Goal: Task Accomplishment & Management: Manage account settings

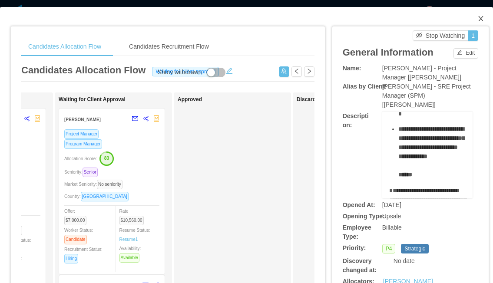
click at [478, 21] on icon "icon: close" at bounding box center [480, 18] width 7 height 7
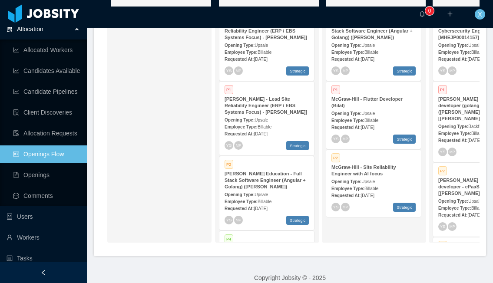
scroll to position [4, 0]
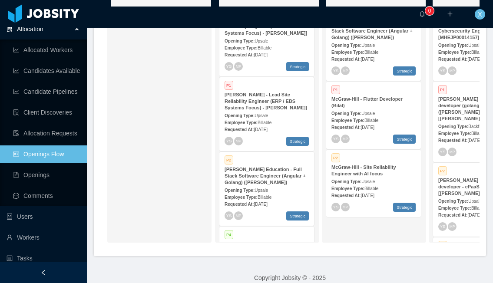
click at [282, 174] on div "[PERSON_NAME] Education - Full Stack Software Engineer (Angular + Golang) ([PER…" at bounding box center [267, 176] width 84 height 20
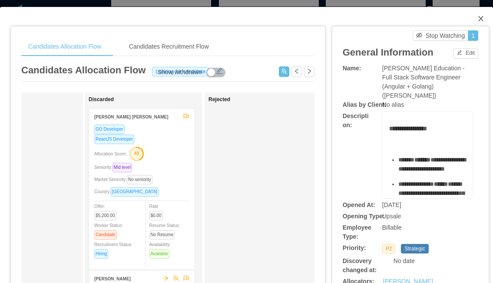
click at [483, 19] on icon "icon: close" at bounding box center [480, 18] width 7 height 7
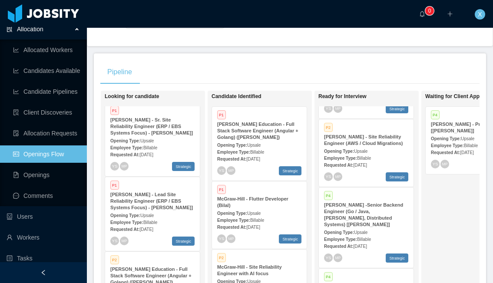
scroll to position [226, 0]
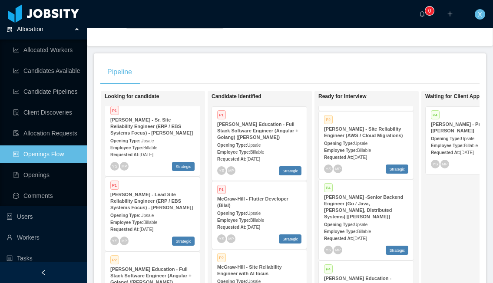
click at [382, 139] on div "Opening Type: Upsale" at bounding box center [366, 143] width 84 height 9
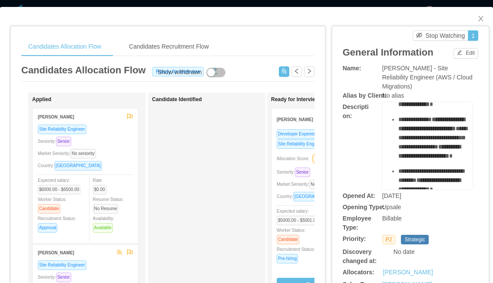
scroll to position [3, 0]
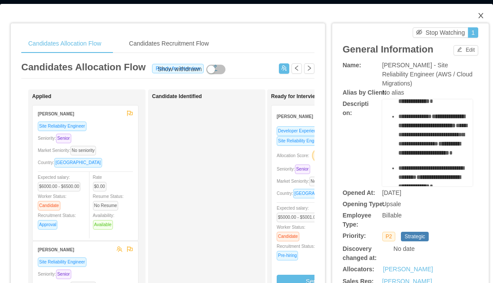
click at [479, 17] on icon "icon: close" at bounding box center [480, 15] width 5 height 5
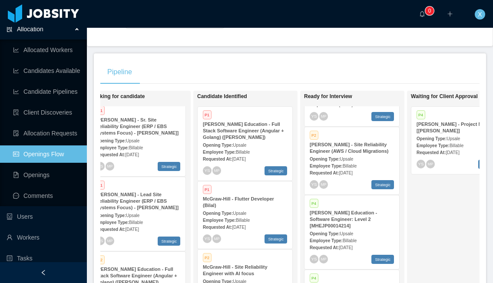
scroll to position [132, 0]
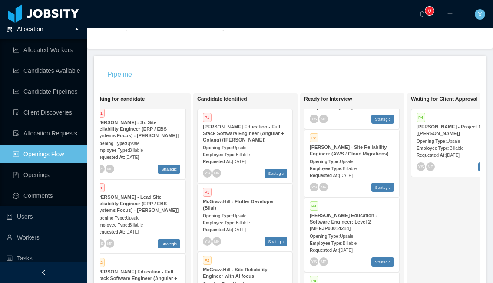
click at [258, 143] on div "Opening Type: Upsale" at bounding box center [245, 147] width 84 height 9
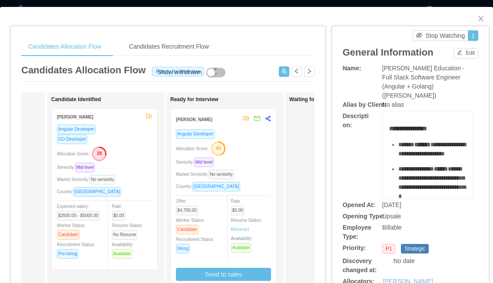
scroll to position [0, 102]
click at [246, 142] on div "Allocation Score: 43" at bounding box center [222, 148] width 95 height 14
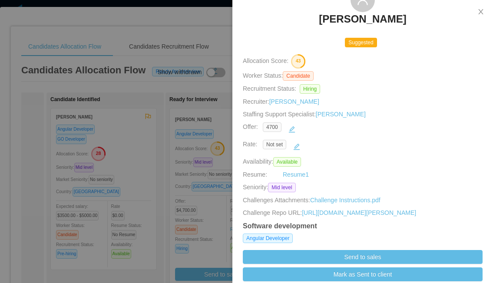
scroll to position [56, 0]
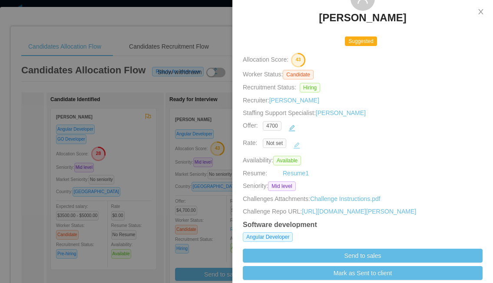
click at [297, 149] on button "button" at bounding box center [297, 146] width 14 height 14
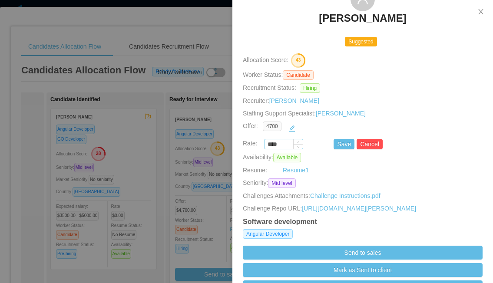
click at [288, 145] on input "****" at bounding box center [283, 145] width 38 height 10
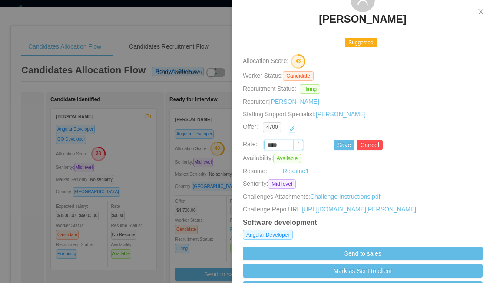
click at [288, 145] on input "****" at bounding box center [283, 146] width 38 height 10
paste input "***"
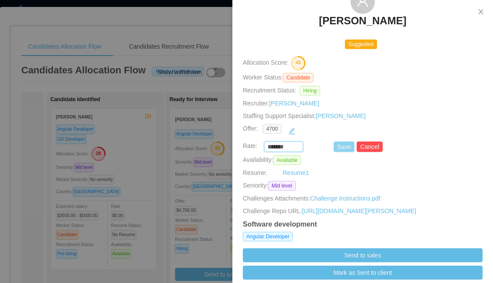
type input "*******"
click at [340, 143] on button "Save" at bounding box center [344, 147] width 21 height 10
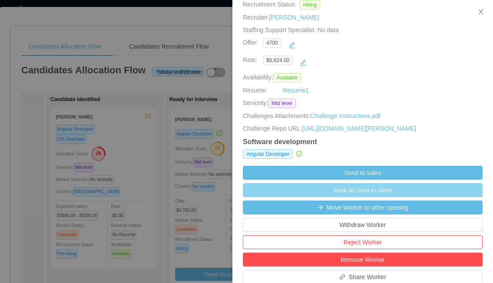
scroll to position [140, 0]
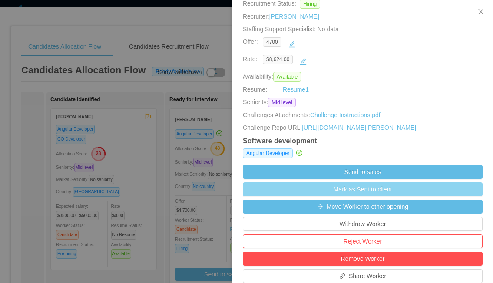
click at [339, 196] on button "Mark as Sent to client" at bounding box center [363, 189] width 240 height 14
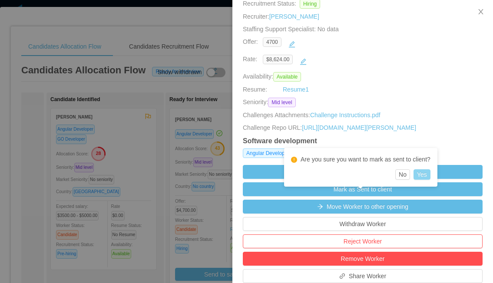
click at [421, 176] on button "Yes" at bounding box center [421, 174] width 17 height 10
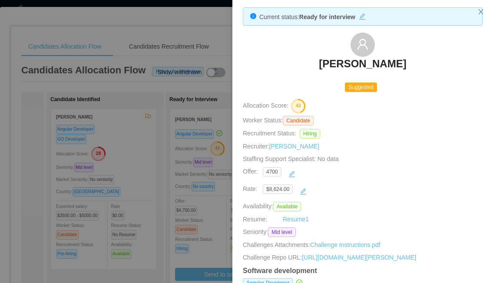
scroll to position [0, 0]
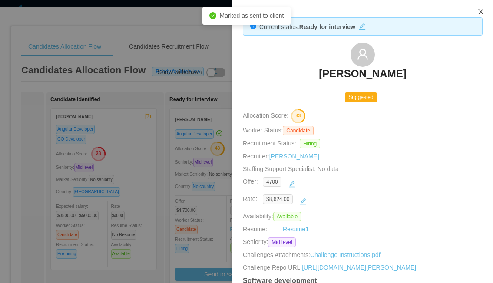
click at [484, 12] on icon "icon: close" at bounding box center [480, 11] width 7 height 7
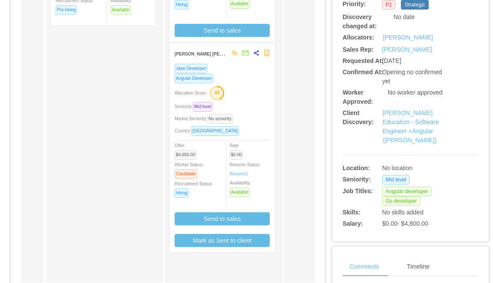
scroll to position [244, 0]
click at [253, 94] on div "Allocation Score: 43" at bounding box center [222, 93] width 95 height 14
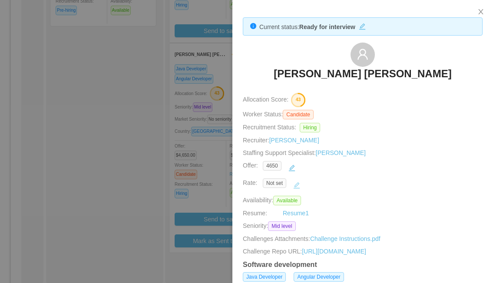
click at [302, 185] on button "button" at bounding box center [297, 186] width 14 height 14
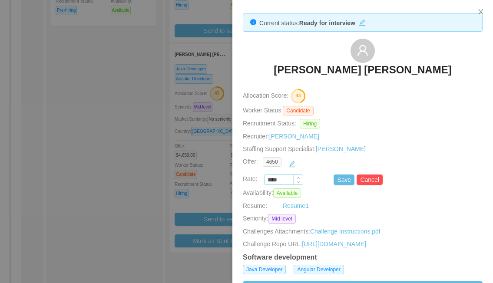
click at [287, 181] on input "****" at bounding box center [283, 180] width 38 height 10
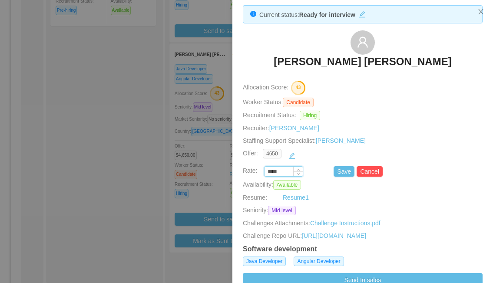
scroll to position [13, 0]
paste input "***"
type input "*******"
click at [340, 172] on button "Save" at bounding box center [344, 172] width 21 height 10
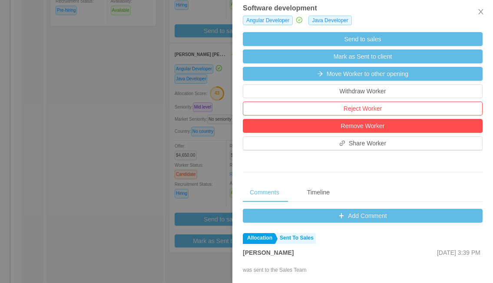
scroll to position [226, 0]
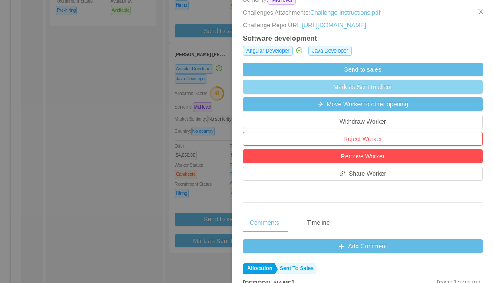
click at [370, 94] on button "Mark as Sent to client" at bounding box center [363, 87] width 240 height 14
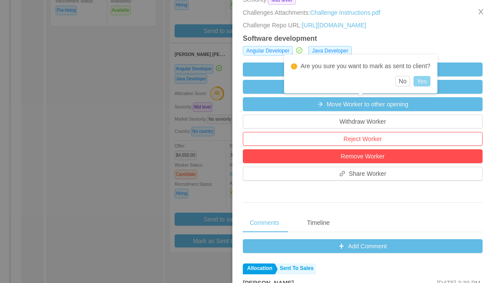
click at [423, 79] on button "Yes" at bounding box center [421, 81] width 17 height 10
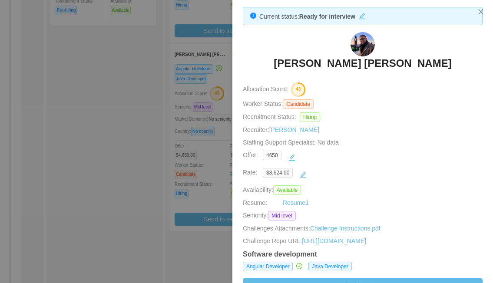
scroll to position [0, 0]
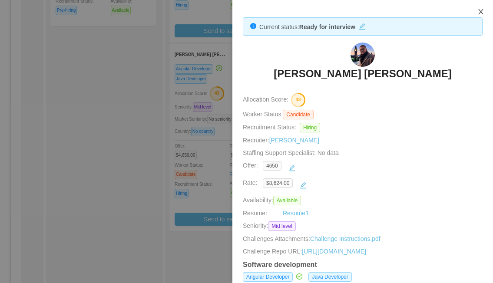
click at [480, 12] on icon "icon: close" at bounding box center [480, 11] width 5 height 5
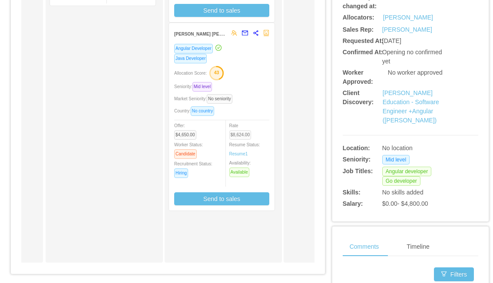
scroll to position [266, 0]
